Goal: Browse casually

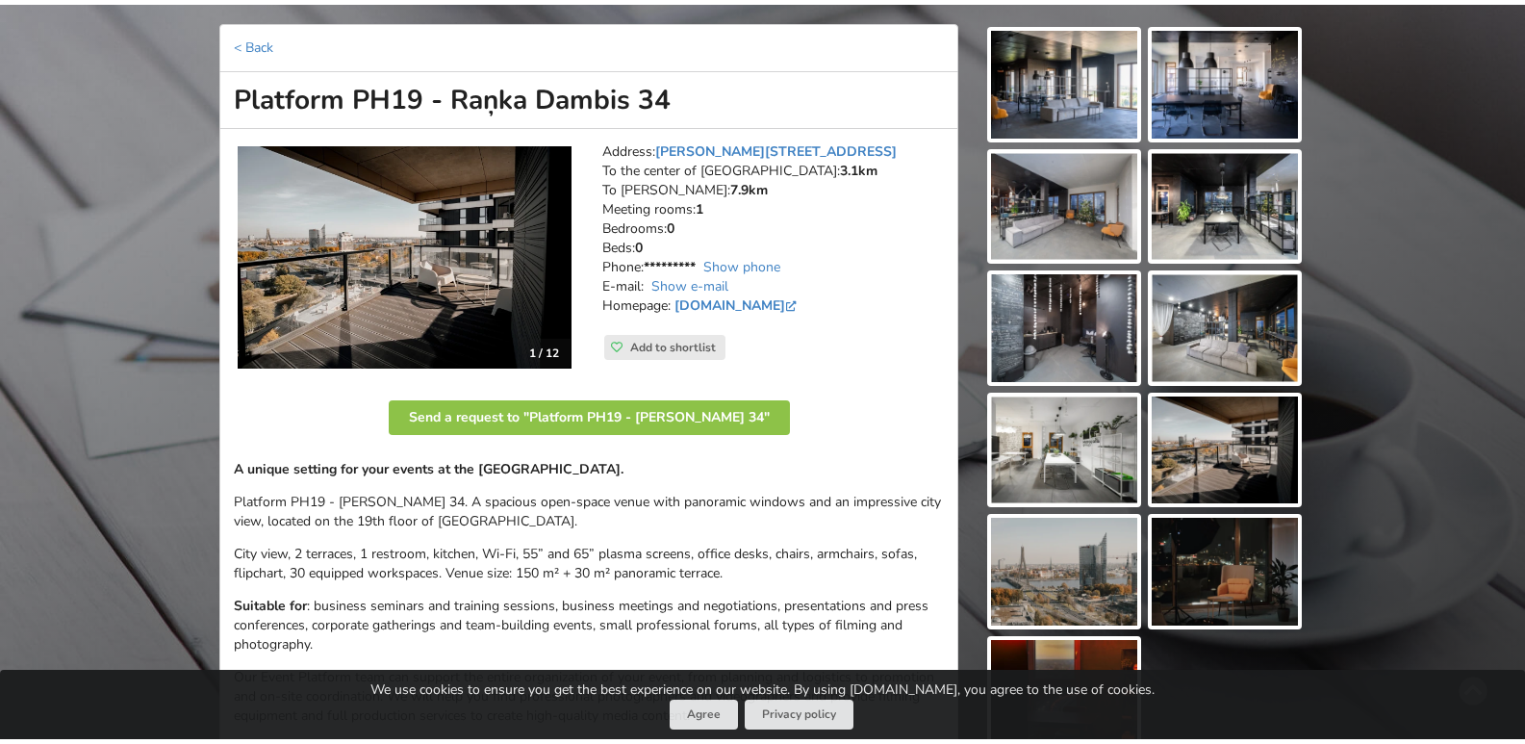
scroll to position [211, 0]
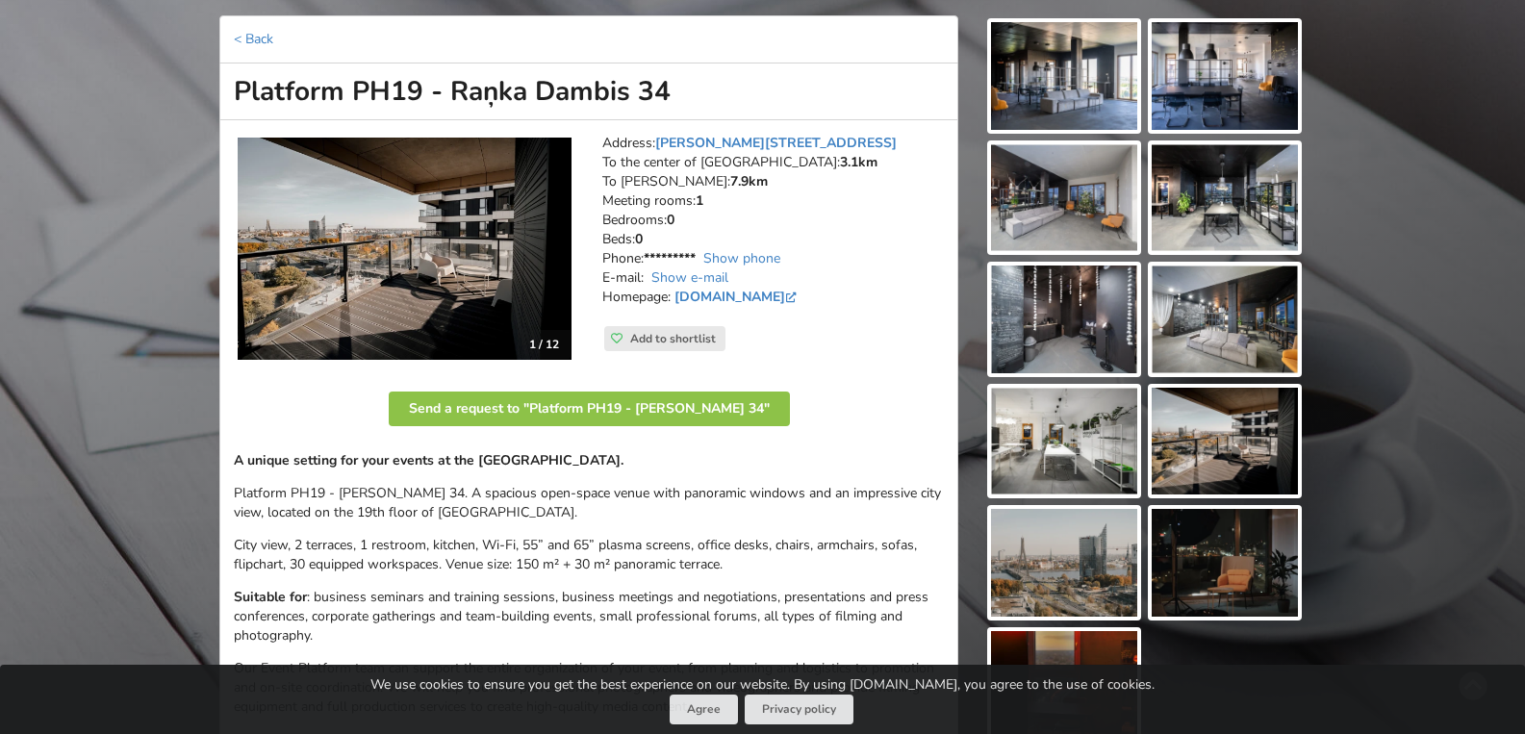
click at [1047, 66] on img at bounding box center [1064, 76] width 146 height 108
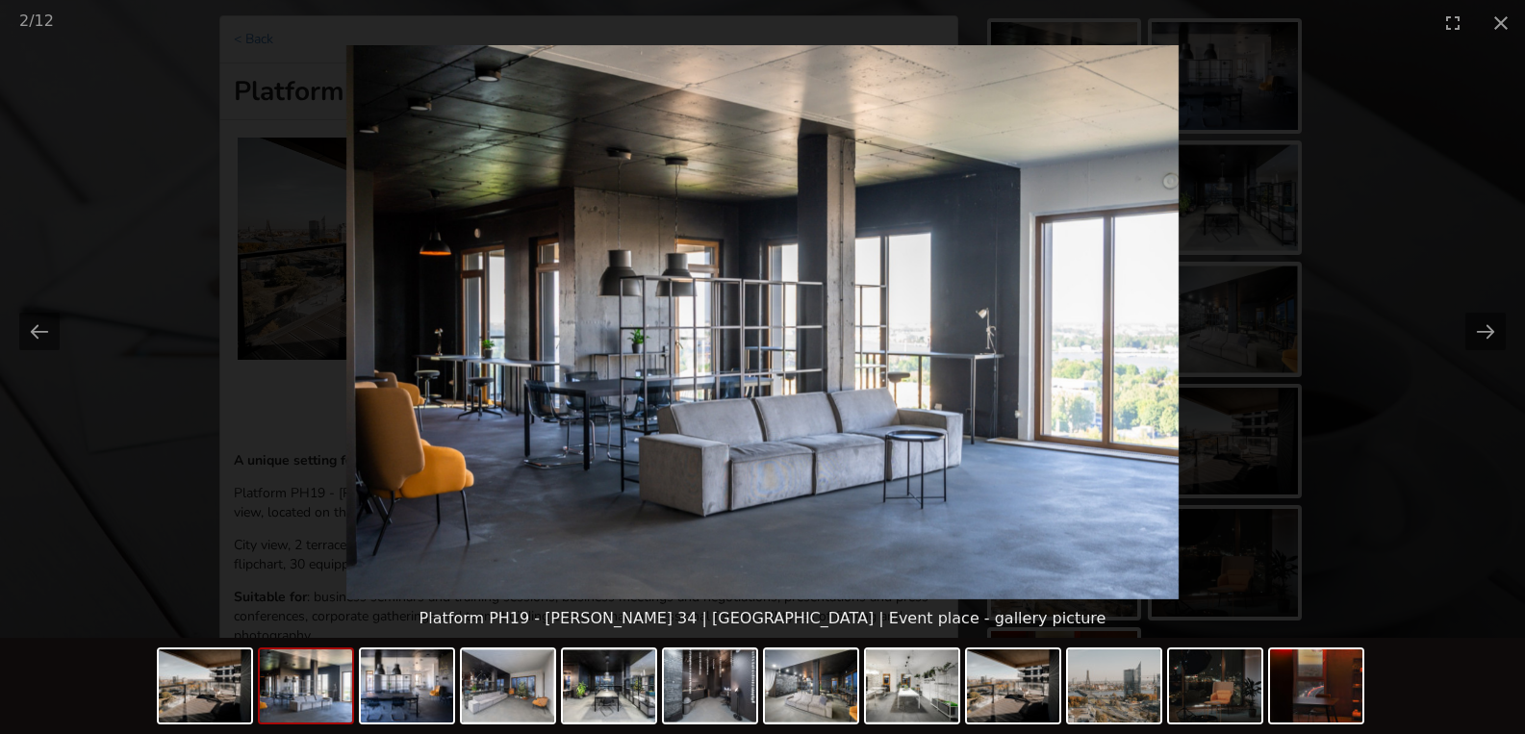
click at [1482, 327] on button "Next slide" at bounding box center [1485, 332] width 40 height 38
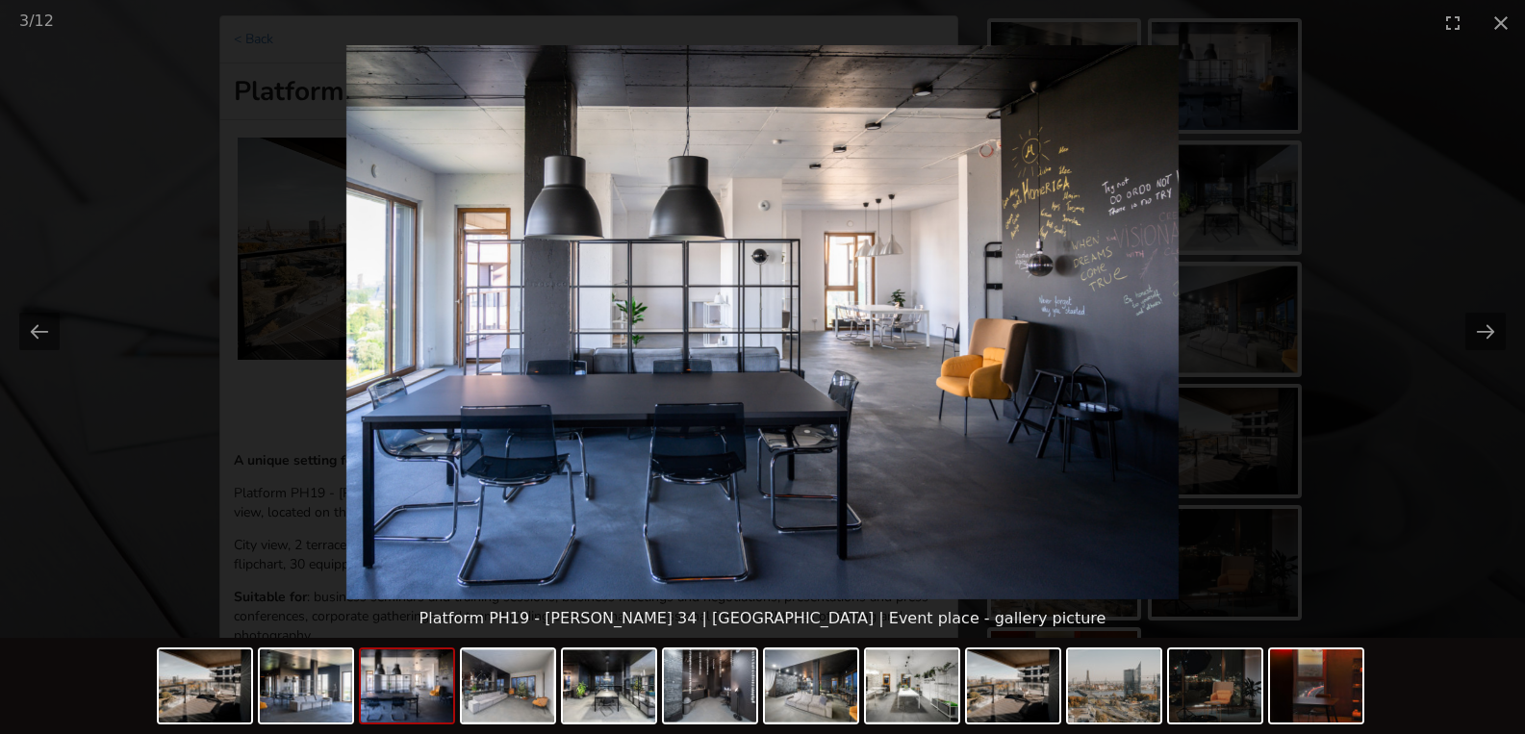
click at [1465, 330] on button "Next slide" at bounding box center [1485, 332] width 40 height 38
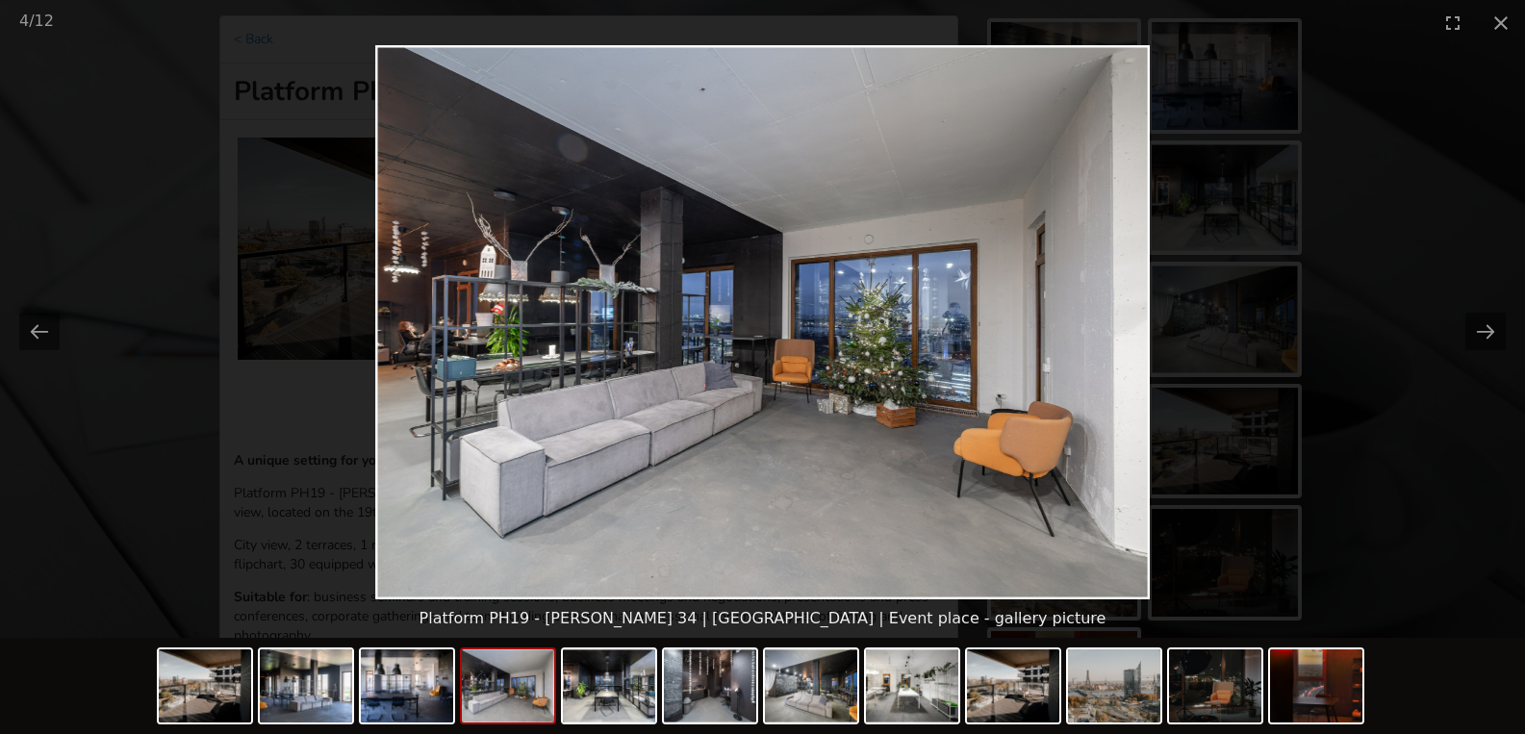
click at [1484, 339] on button "Next slide" at bounding box center [1485, 332] width 40 height 38
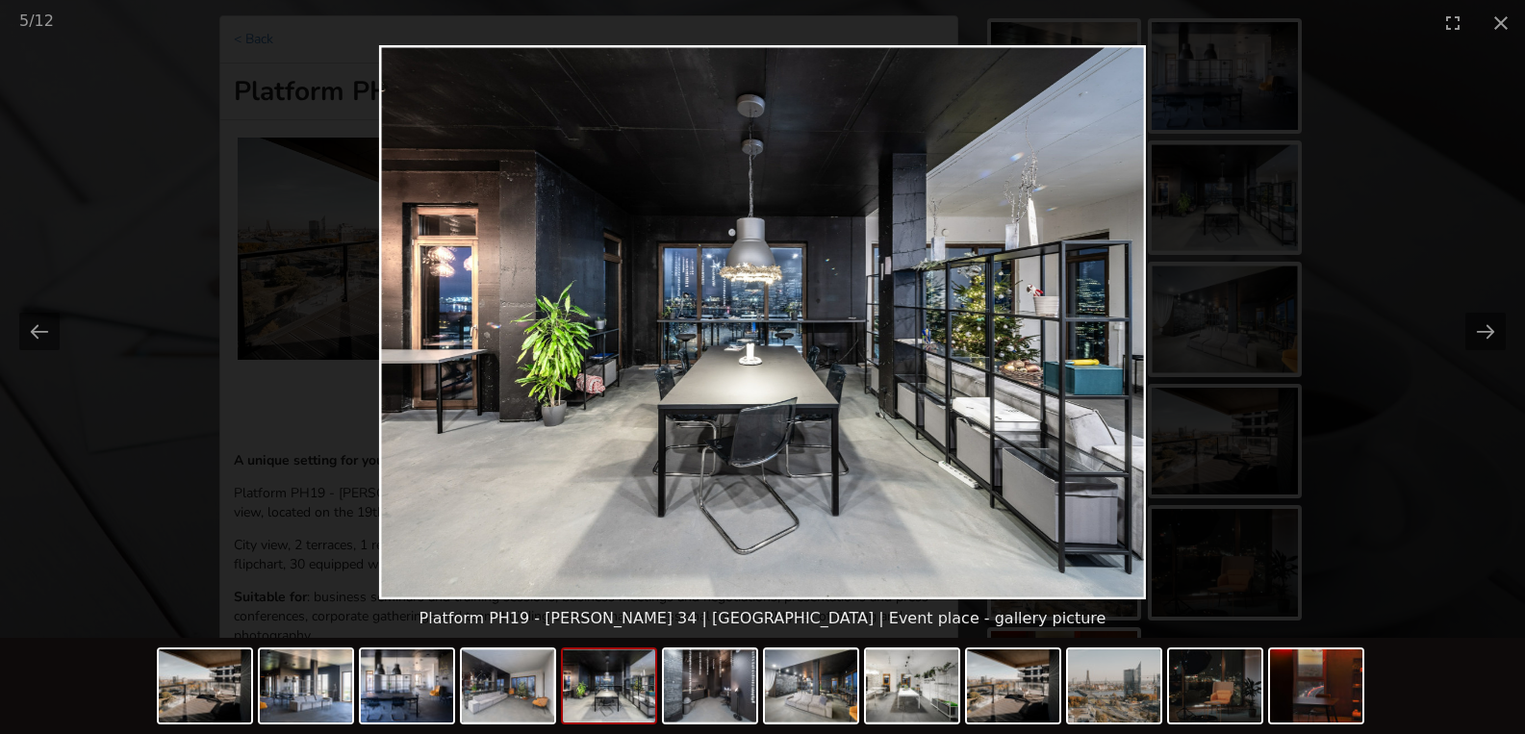
click at [1469, 334] on button "Next slide" at bounding box center [1485, 332] width 40 height 38
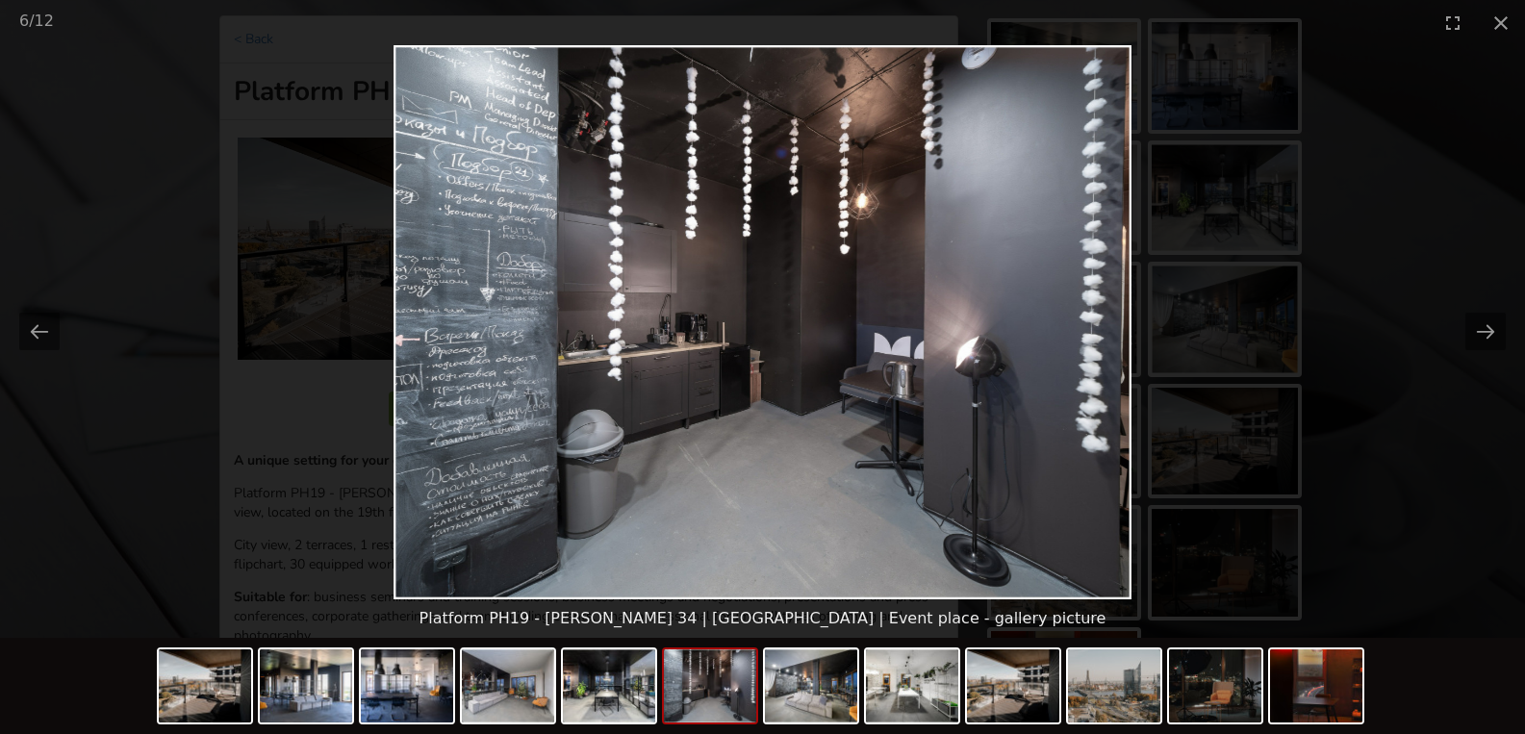
click at [1484, 340] on button "Next slide" at bounding box center [1485, 332] width 40 height 38
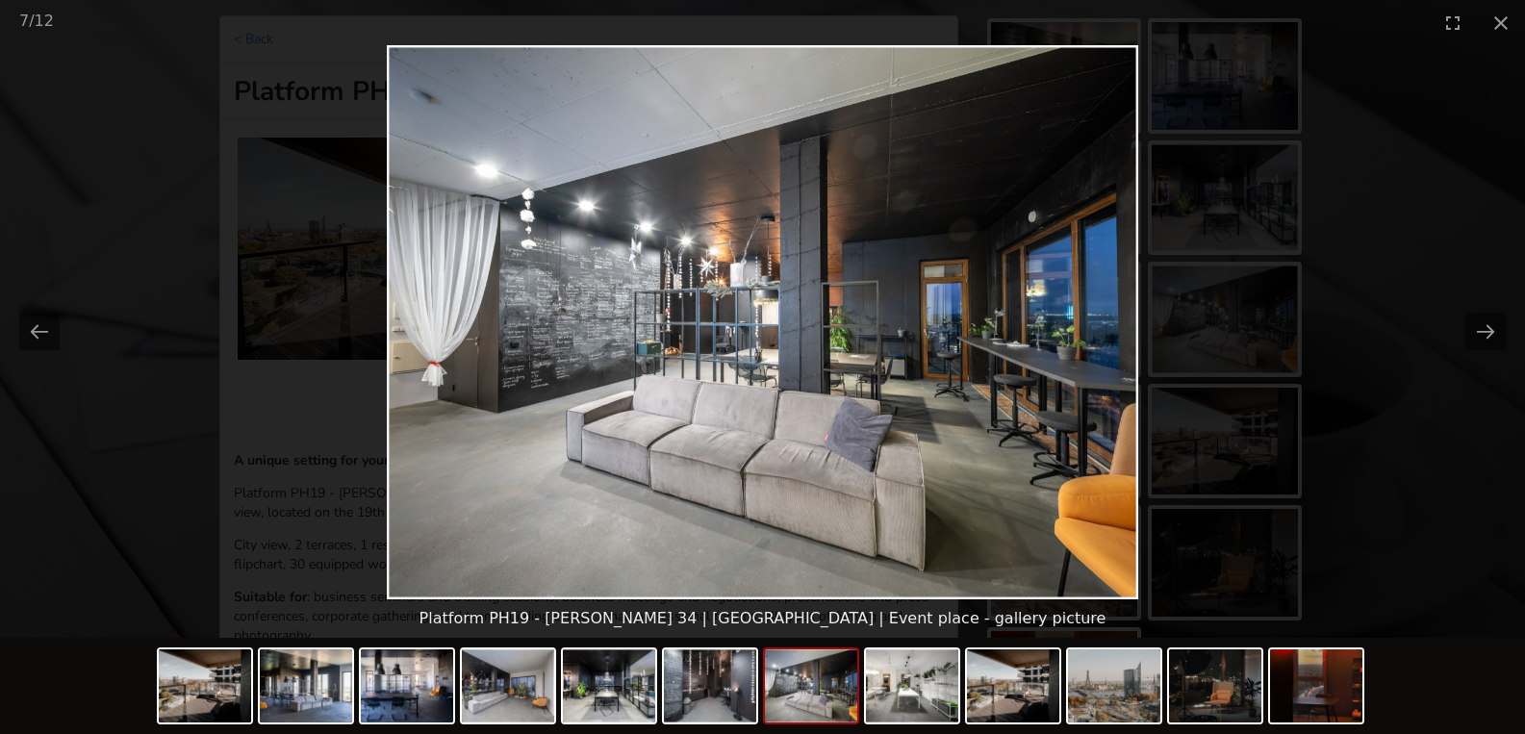
click at [1475, 334] on button "Next slide" at bounding box center [1485, 332] width 40 height 38
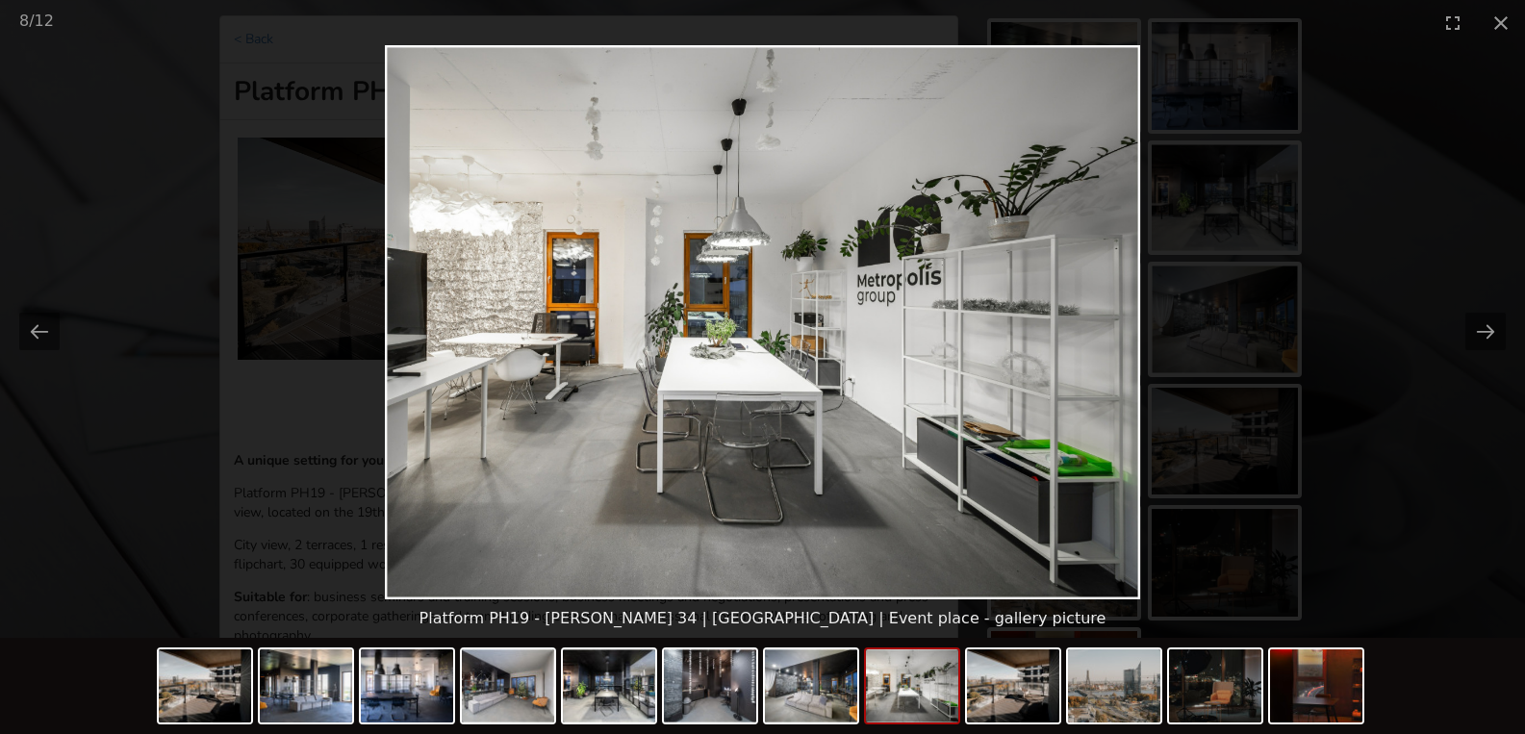
click at [1470, 327] on button "Next slide" at bounding box center [1485, 332] width 40 height 38
